Goal: Information Seeking & Learning: Learn about a topic

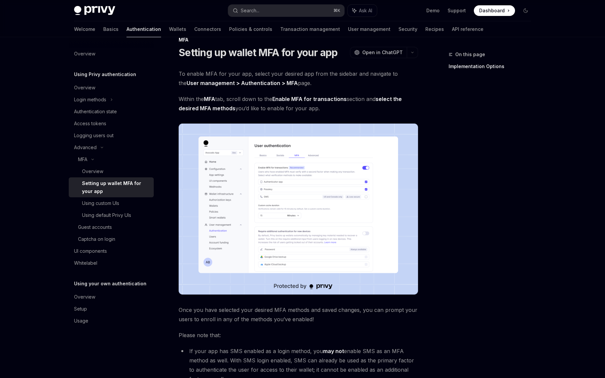
scroll to position [14, 0]
drag, startPoint x: 321, startPoint y: 100, endPoint x: 309, endPoint y: 98, distance: 12.8
click at [321, 100] on strong "Enable MFA for transactions" at bounding box center [309, 99] width 74 height 7
click at [265, 84] on strong "User management > Authentication > MFA" at bounding box center [242, 83] width 111 height 7
click at [218, 111] on strong "select the desired MFA methods" at bounding box center [290, 104] width 223 height 16
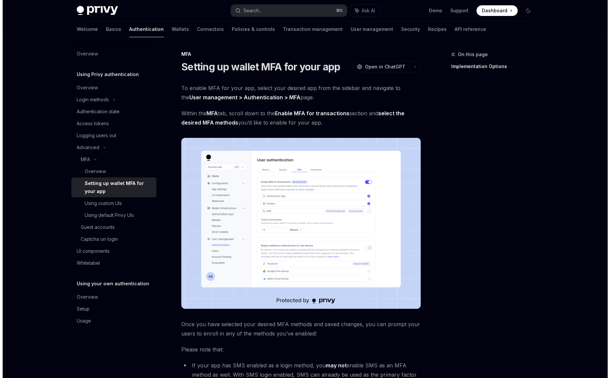
scroll to position [0, 0]
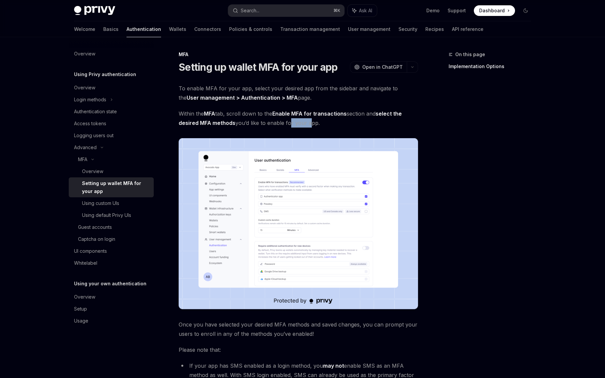
drag, startPoint x: 289, startPoint y: 124, endPoint x: 311, endPoint y: 123, distance: 22.3
click at [308, 123] on span "Within the MFA tab, scroll down to the Enable MFA for transactions section and …" at bounding box center [299, 118] width 240 height 19
click at [312, 123] on span "Within the MFA tab, scroll down to the Enable MFA for transactions section and …" at bounding box center [299, 118] width 240 height 19
click at [237, 95] on strong "User management > Authentication > MFA" at bounding box center [242, 97] width 111 height 7
click at [237, 98] on strong "User management > Authentication > MFA" at bounding box center [242, 97] width 111 height 7
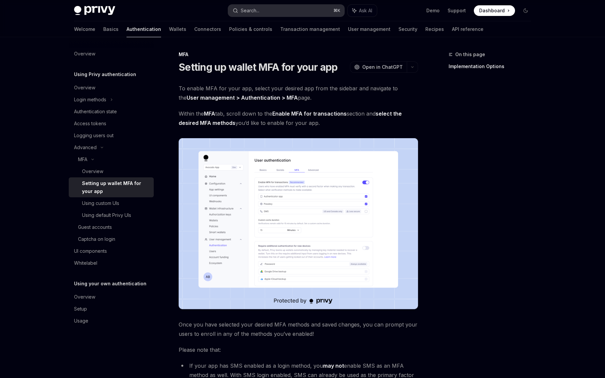
click at [248, 13] on div "Search..." at bounding box center [250, 11] width 19 height 8
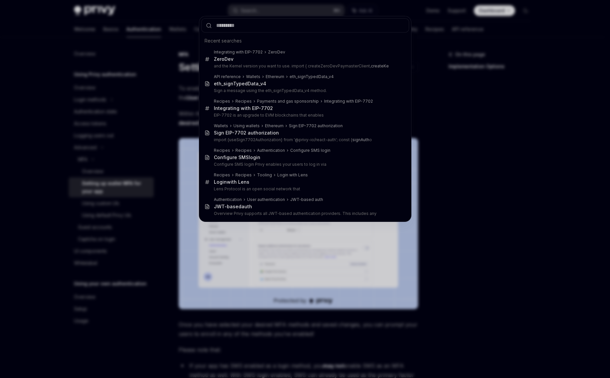
type input "*"
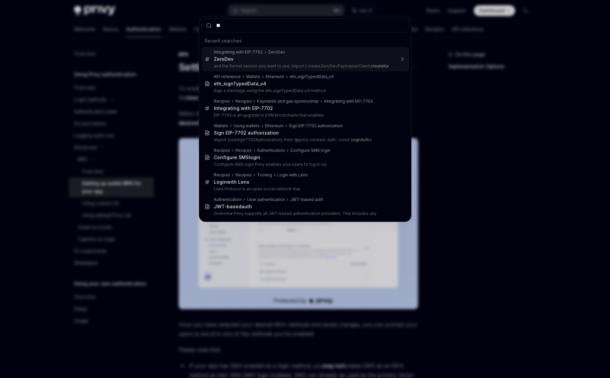
type input "***"
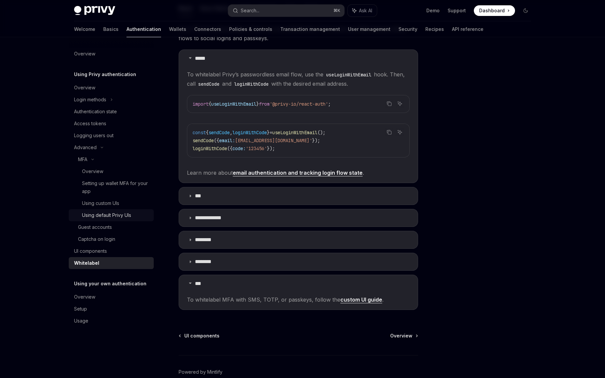
scroll to position [57, 0]
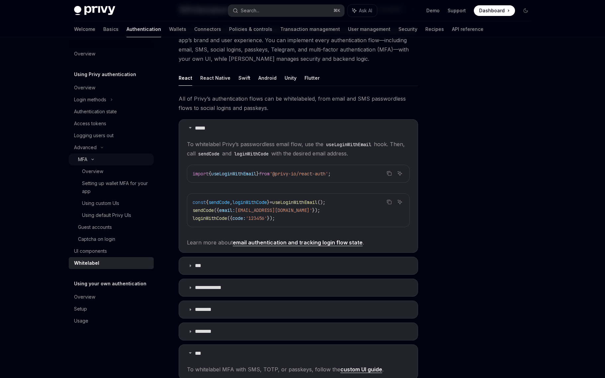
click at [85, 158] on div "MFA" at bounding box center [82, 159] width 9 height 8
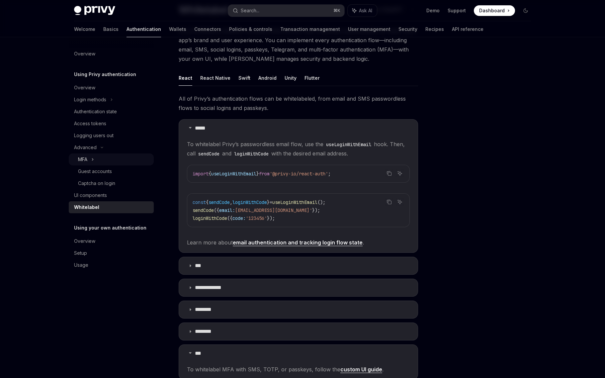
click at [95, 161] on div "MFA" at bounding box center [111, 159] width 85 height 12
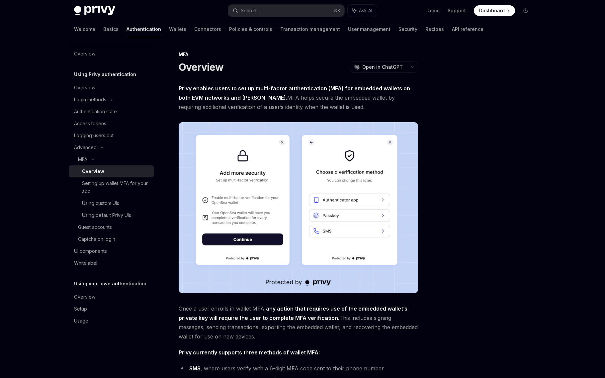
click at [99, 169] on div "Overview" at bounding box center [93, 171] width 22 height 8
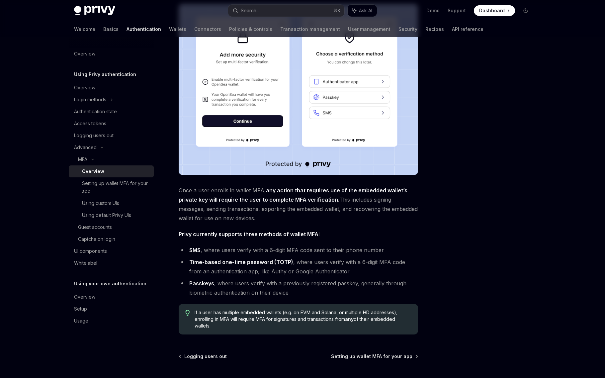
scroll to position [118, 0]
click at [88, 242] on div "Captcha on login" at bounding box center [96, 239] width 37 height 8
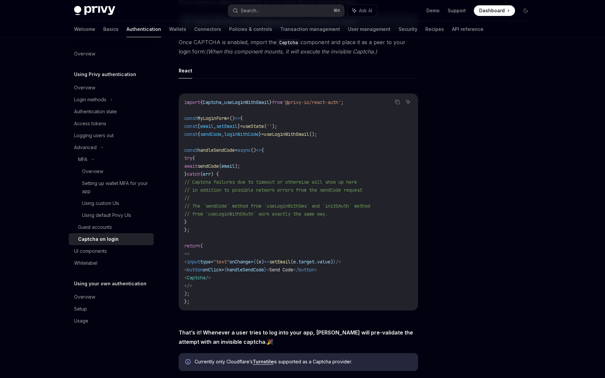
scroll to position [168, 0]
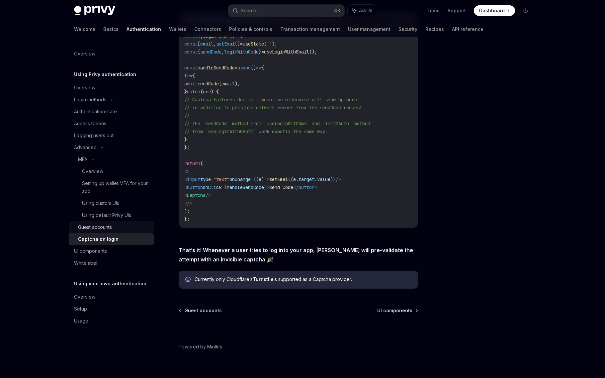
click at [109, 229] on div "Guest accounts" at bounding box center [95, 227] width 34 height 8
type textarea "*"
